Goal: Understand process/instructions: Learn how to perform a task or action

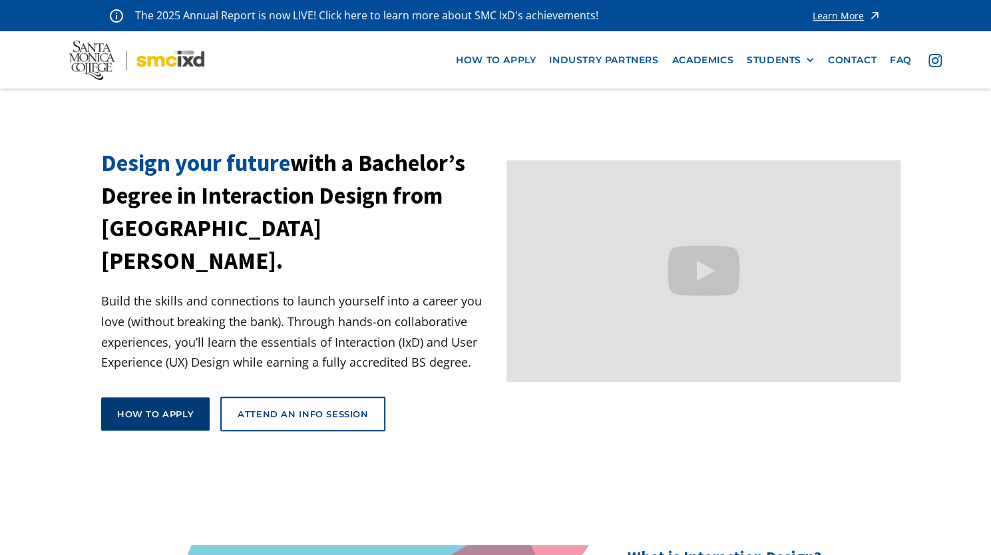
click at [173, 408] on div "How to apply" at bounding box center [155, 414] width 77 height 12
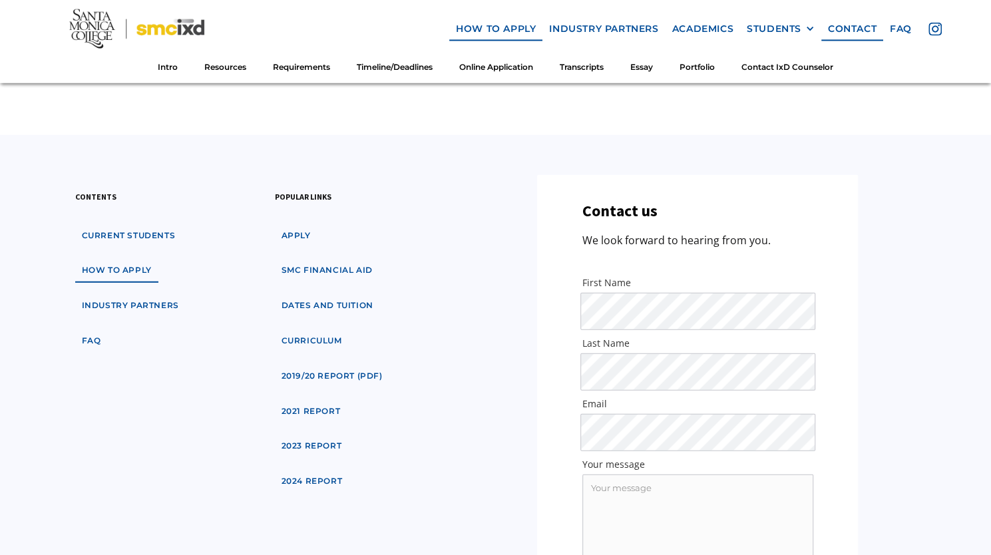
scroll to position [7722, 0]
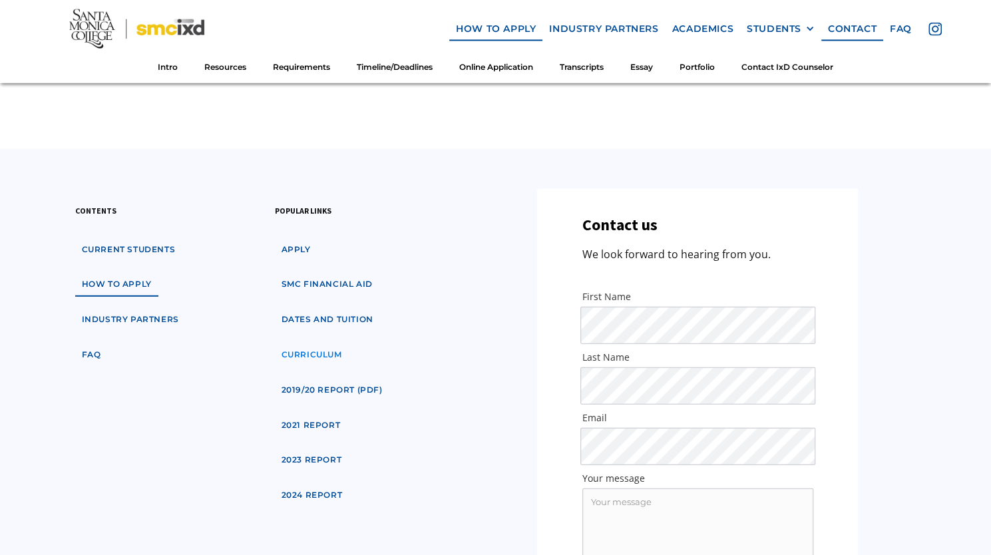
click at [326, 348] on link "curriculum" at bounding box center [312, 355] width 74 height 25
